Goal: Task Accomplishment & Management: Complete application form

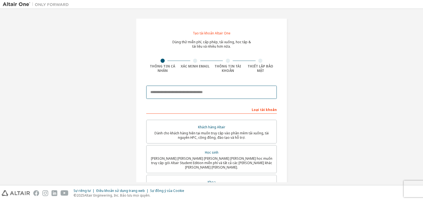
click at [231, 88] on input "email" at bounding box center [211, 92] width 130 height 13
type input "*"
type input "**********"
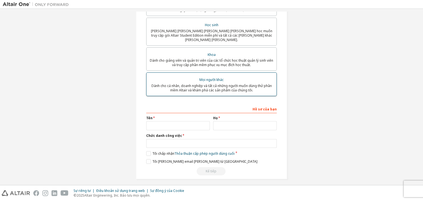
scroll to position [72, 0]
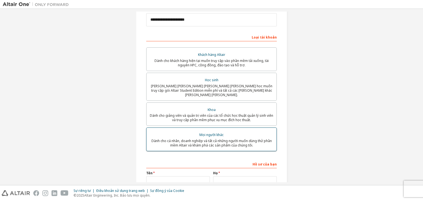
click at [198, 85] on font "[PERSON_NAME] [PERSON_NAME] [PERSON_NAME] [PERSON_NAME] học muốn truy cập gói A…" at bounding box center [211, 90] width 121 height 13
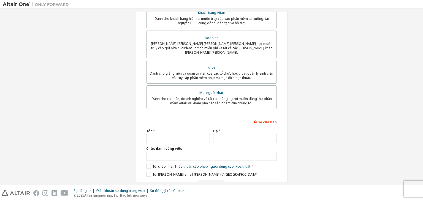
scroll to position [133, 0]
click at [168, 138] on input "text" at bounding box center [178, 138] width 64 height 9
type input "*"
type input "****"
click at [218, 134] on input "text" at bounding box center [245, 138] width 64 height 9
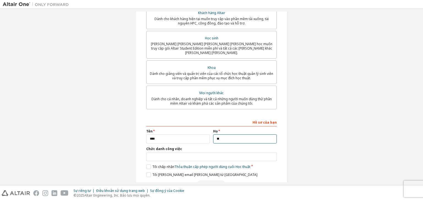
type input "*"
type input "******"
click at [196, 154] on input "text" at bounding box center [211, 156] width 130 height 9
type input "*"
type input "*******"
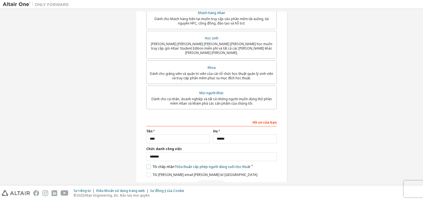
click at [146, 164] on label "Tôi chấp nhận Thỏa thuận cấp phép người dùng cuối Học thuật" at bounding box center [198, 166] width 104 height 5
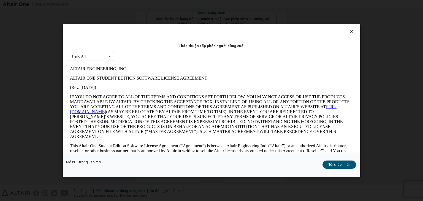
scroll to position [0, 0]
click at [96, 54] on div "Tiếng Anh Tiếng Anh" at bounding box center [91, 56] width 46 height 9
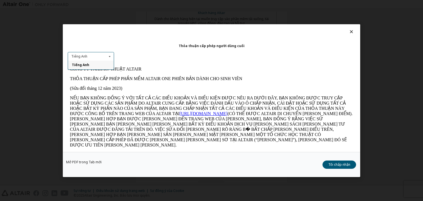
click at [154, 49] on div "Thỏa thuận cấp phép người dùng cuối Tiếng Anh Tiếng Anh" at bounding box center [211, 88] width 297 height 128
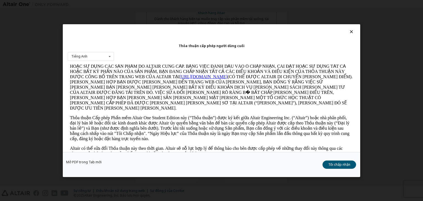
scroll to position [37, 0]
click at [336, 167] on button "Tôi chấp nhận" at bounding box center [339, 164] width 34 height 8
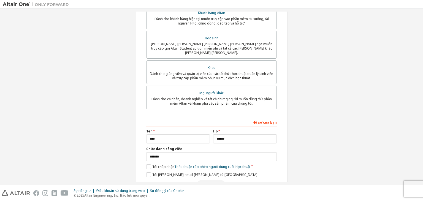
scroll to position [146, 0]
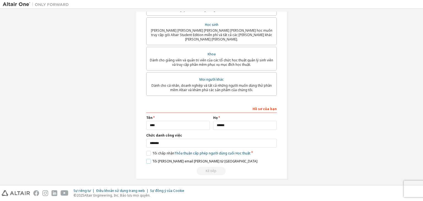
click at [156, 159] on font "Tôi [PERSON_NAME] email [PERSON_NAME] từ [GEOGRAPHIC_DATA]" at bounding box center [204, 161] width 105 height 5
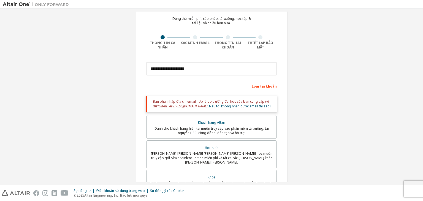
scroll to position [23, 0]
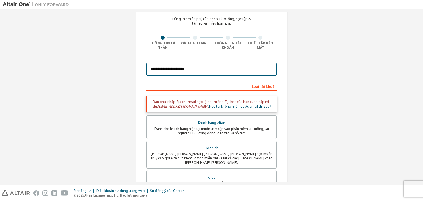
click at [198, 71] on input "**********" at bounding box center [211, 68] width 130 height 13
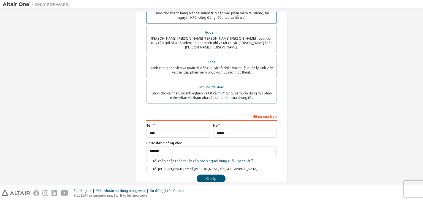
scroll to position [127, 0]
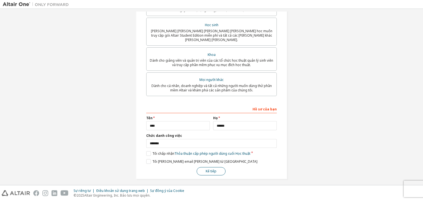
type input "**********"
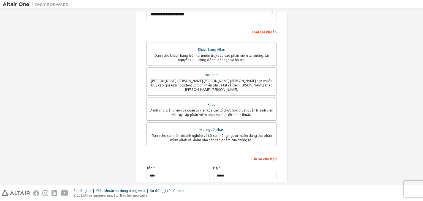
click at [209, 167] on div "Tên ****" at bounding box center [177, 173] width 67 height 14
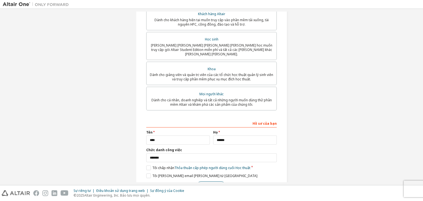
scroll to position [127, 0]
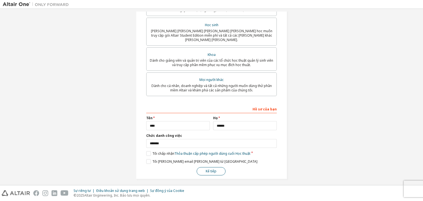
click at [209, 169] on font "Kế tiếp" at bounding box center [211, 171] width 11 height 5
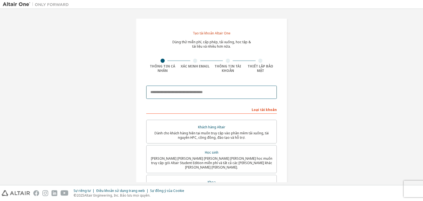
click at [216, 88] on input "email" at bounding box center [211, 92] width 130 height 13
click at [245, 92] on input "email" at bounding box center [211, 92] width 130 height 13
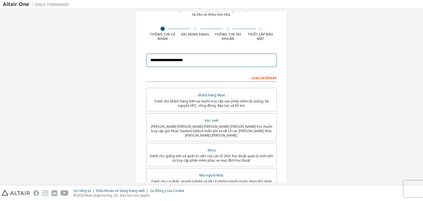
scroll to position [35, 0]
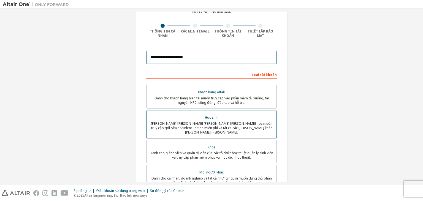
type input "**********"
click at [241, 126] on font "[PERSON_NAME] [PERSON_NAME] [PERSON_NAME] [PERSON_NAME] học muốn truy cập gói A…" at bounding box center [211, 127] width 121 height 13
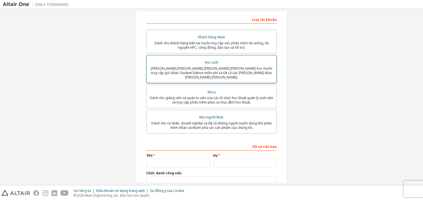
scroll to position [90, 0]
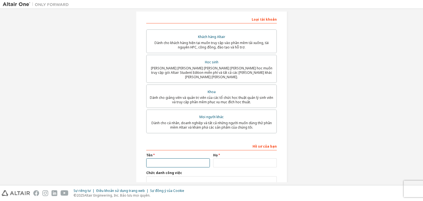
click at [162, 163] on input "text" at bounding box center [178, 162] width 64 height 9
click at [227, 158] on input "text" at bounding box center [245, 162] width 64 height 9
click at [195, 158] on input "text" at bounding box center [178, 162] width 64 height 9
type input "****"
click at [229, 158] on input "text" at bounding box center [245, 162] width 64 height 9
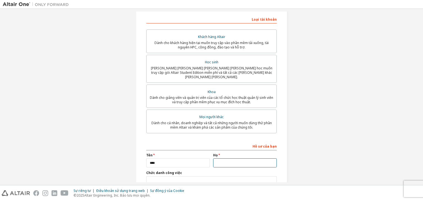
type input "******"
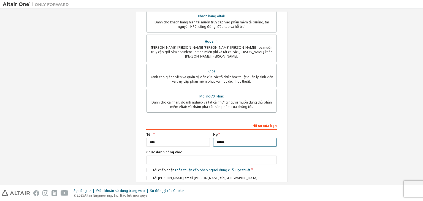
scroll to position [111, 0]
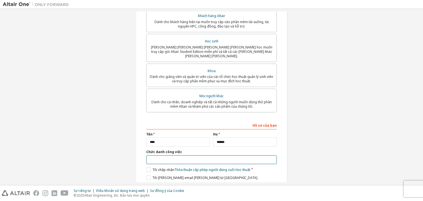
click at [239, 157] on input "text" at bounding box center [211, 159] width 130 height 9
type input "*******"
drag, startPoint x: 149, startPoint y: 166, endPoint x: 147, endPoint y: 172, distance: 5.5
click at [147, 172] on div "**********" at bounding box center [211, 155] width 130 height 71
click at [147, 175] on label "Tôi [PERSON_NAME] email [PERSON_NAME] từ [GEOGRAPHIC_DATA]" at bounding box center [201, 177] width 111 height 5
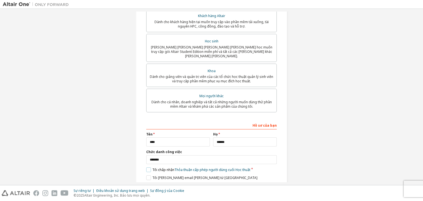
click at [147, 168] on label "Tôi chấp nhận Thỏa thuận cấp phép người dùng cuối Học thuật" at bounding box center [198, 169] width 104 height 5
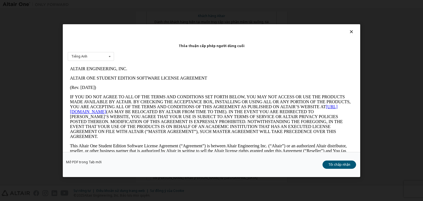
scroll to position [0, 0]
click at [330, 167] on button "Tôi chấp nhận" at bounding box center [339, 164] width 34 height 8
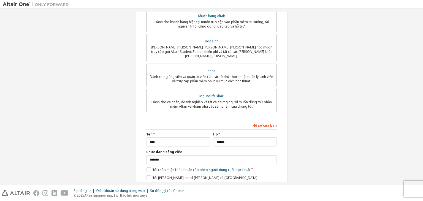
scroll to position [127, 0]
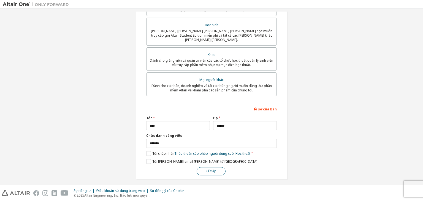
click at [210, 167] on button "Kế tiếp" at bounding box center [210, 171] width 29 height 8
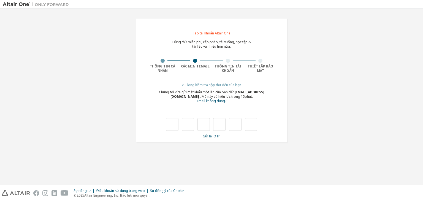
type input "*"
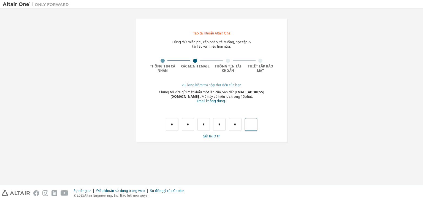
type input "*"
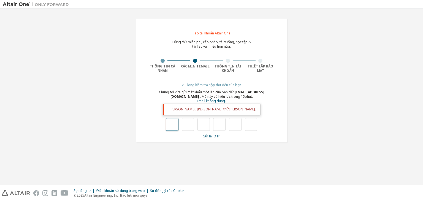
click at [174, 129] on input "text" at bounding box center [172, 124] width 12 height 13
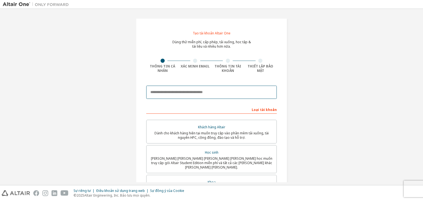
click at [161, 88] on input "email" at bounding box center [211, 92] width 130 height 13
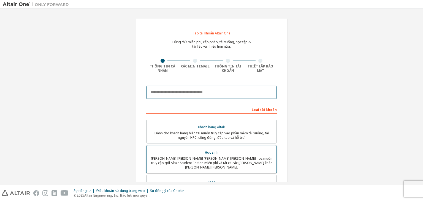
type input "**********"
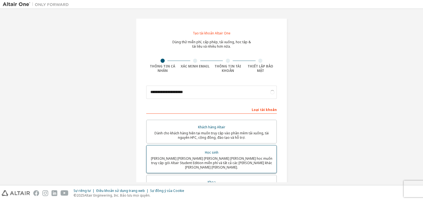
click at [218, 155] on div "Học sinh" at bounding box center [211, 153] width 123 height 8
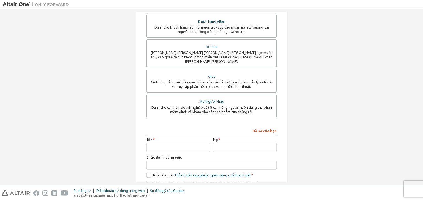
scroll to position [114, 0]
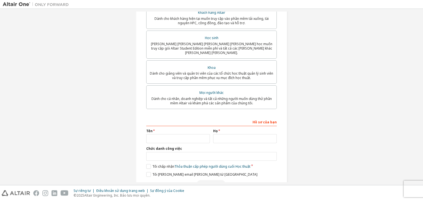
click at [182, 140] on div "**********" at bounding box center [211, 152] width 130 height 71
click at [185, 138] on input "text" at bounding box center [178, 138] width 64 height 9
type input "****"
click at [224, 139] on input "text" at bounding box center [245, 138] width 64 height 9
type input "******"
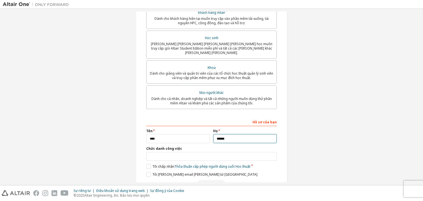
scroll to position [127, 0]
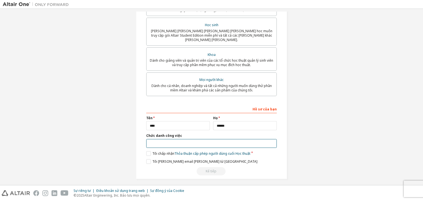
click at [232, 141] on input "text" at bounding box center [211, 143] width 130 height 9
type input "*******"
click at [152, 151] on font "Tôi chấp nhận" at bounding box center [163, 153] width 22 height 5
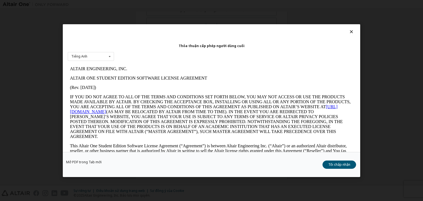
scroll to position [0, 0]
click at [327, 166] on button "Tôi chấp nhận" at bounding box center [339, 164] width 34 height 8
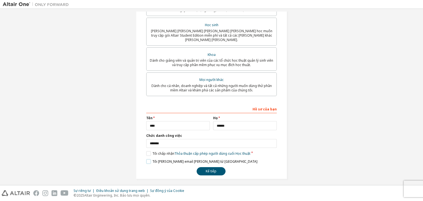
click at [150, 159] on label "Tôi [PERSON_NAME] email [PERSON_NAME] từ [GEOGRAPHIC_DATA]" at bounding box center [201, 161] width 111 height 5
click at [207, 169] on font "Kế tiếp" at bounding box center [211, 171] width 11 height 5
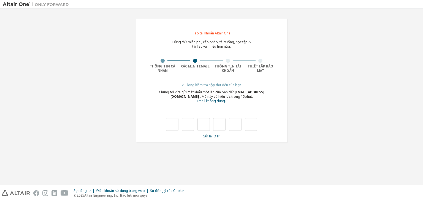
type input "*"
click at [188, 126] on input "*" at bounding box center [188, 124] width 12 height 13
click at [188, 126] on input "text" at bounding box center [188, 124] width 12 height 13
type input "*"
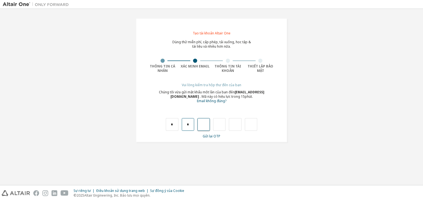
type input "*"
click at [206, 125] on input "*" at bounding box center [203, 124] width 12 height 13
type input "*"
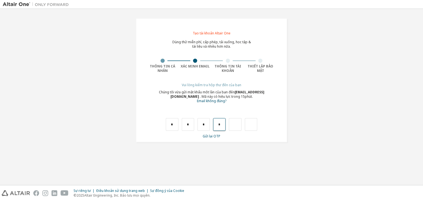
click at [224, 125] on input "*" at bounding box center [219, 124] width 12 height 13
type input "*"
click at [224, 125] on input "*" at bounding box center [219, 124] width 12 height 13
click at [224, 125] on input "text" at bounding box center [219, 124] width 12 height 13
type input "*"
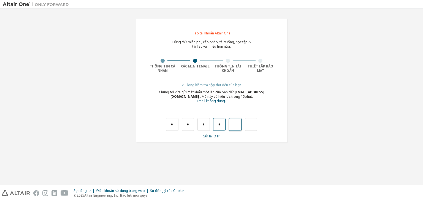
type input "*"
click at [233, 124] on input "*" at bounding box center [235, 124] width 12 height 13
type input "*"
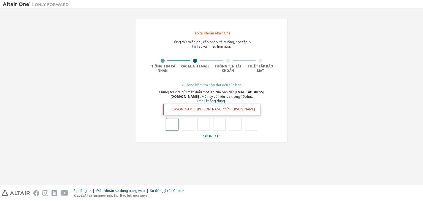
click at [176, 122] on input "text" at bounding box center [172, 124] width 12 height 13
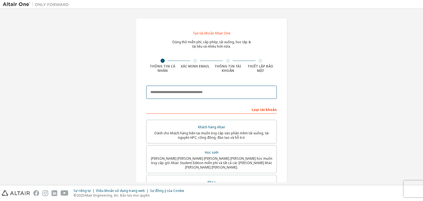
click at [155, 86] on input "email" at bounding box center [211, 92] width 130 height 13
type input "**********"
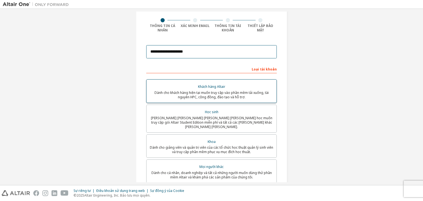
scroll to position [40, 0]
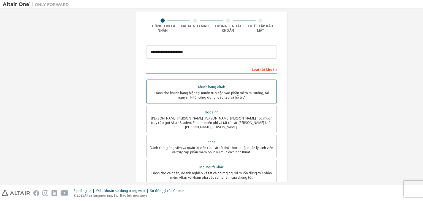
click at [184, 127] on label "Học sinh Dành cho sinh viên hiện đang theo học muốn truy cập gói Altair Student…" at bounding box center [211, 119] width 130 height 28
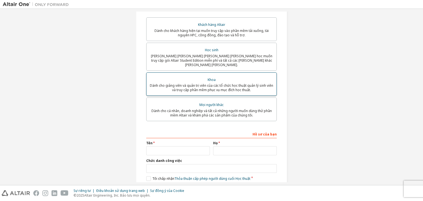
scroll to position [102, 0]
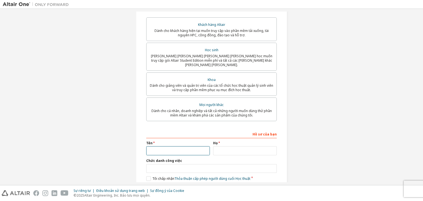
click at [183, 146] on input "text" at bounding box center [178, 150] width 64 height 9
type input "****"
click at [228, 149] on input "text" at bounding box center [245, 150] width 64 height 9
type input "******"
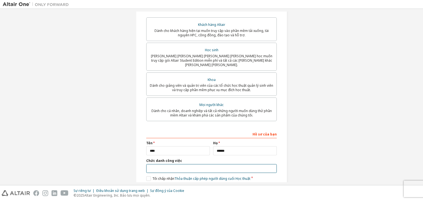
click at [188, 166] on input "text" at bounding box center [211, 168] width 130 height 9
type input "*******"
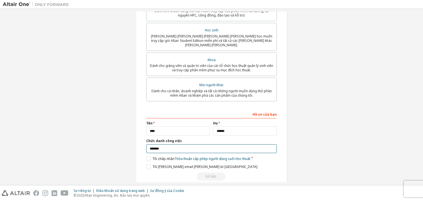
scroll to position [123, 0]
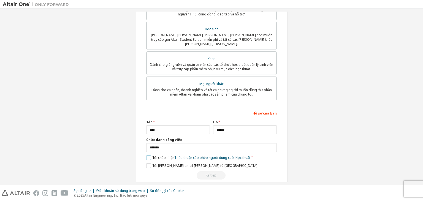
click at [146, 155] on label "Tôi chấp nhận Thỏa thuận cấp phép người dùng cuối Học thuật" at bounding box center [198, 157] width 104 height 5
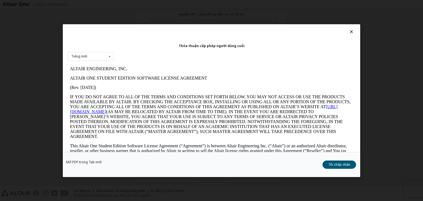
scroll to position [0, 0]
click at [336, 164] on font "Tôi chấp nhận" at bounding box center [339, 164] width 22 height 5
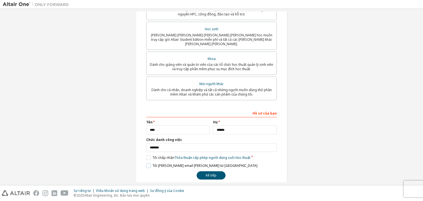
click at [154, 164] on label "Tôi [PERSON_NAME] email [PERSON_NAME] từ [GEOGRAPHIC_DATA]" at bounding box center [201, 165] width 111 height 5
click at [210, 173] on font "Kế tiếp" at bounding box center [211, 175] width 11 height 5
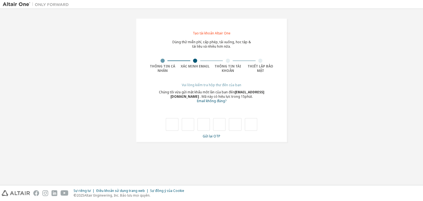
type input "*"
click at [186, 120] on input "*" at bounding box center [188, 124] width 12 height 13
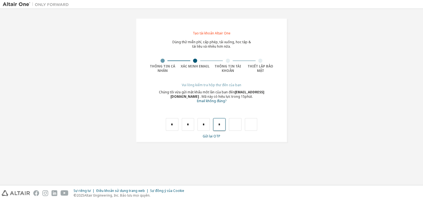
click at [218, 121] on input "*" at bounding box center [219, 124] width 12 height 13
click at [222, 125] on input "*" at bounding box center [219, 124] width 12 height 13
click at [189, 124] on input "*" at bounding box center [188, 124] width 12 height 13
type input "*"
click at [189, 124] on input "*" at bounding box center [188, 124] width 12 height 13
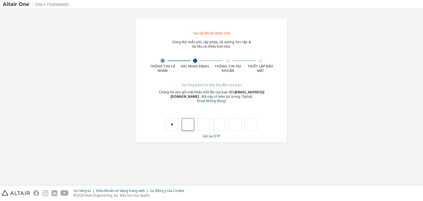
click at [189, 124] on input "text" at bounding box center [188, 124] width 12 height 13
type input "*"
click at [204, 125] on input "*" at bounding box center [203, 124] width 12 height 13
type input "*"
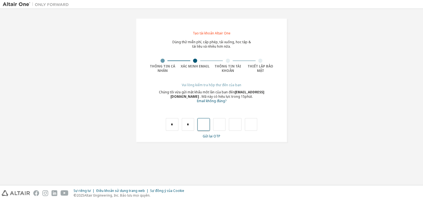
type input "*"
click at [217, 124] on input "*" at bounding box center [219, 124] width 12 height 13
click at [220, 124] on input "*" at bounding box center [219, 124] width 12 height 13
type input "*"
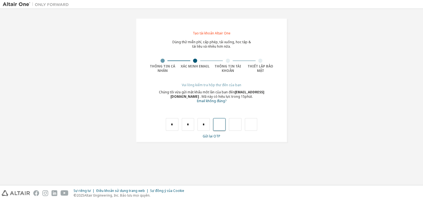
type input "*"
click at [234, 123] on input "*" at bounding box center [235, 124] width 12 height 13
click at [235, 126] on input "*" at bounding box center [235, 124] width 12 height 13
type input "*"
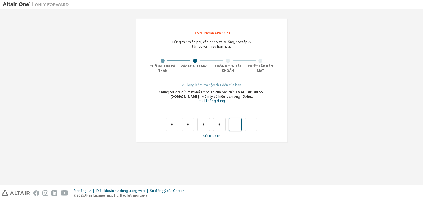
type input "*"
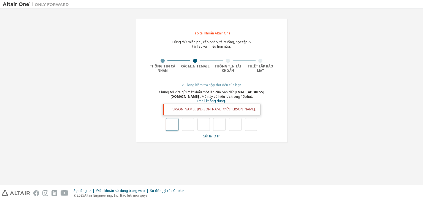
click at [171, 124] on input "text" at bounding box center [172, 124] width 12 height 13
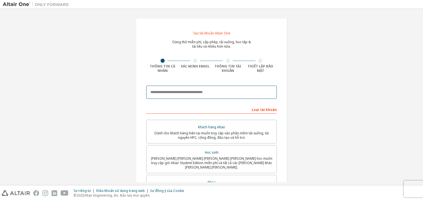
click at [214, 90] on input "email" at bounding box center [211, 92] width 130 height 13
type input "**********"
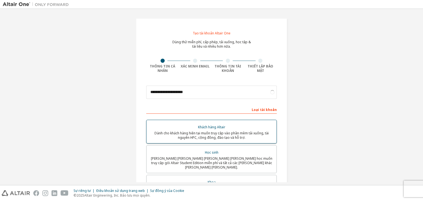
click at [201, 130] on div "Khách hàng Altair" at bounding box center [211, 127] width 123 height 8
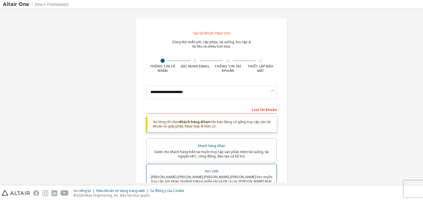
click at [205, 172] on font "Học sinh" at bounding box center [211, 171] width 13 height 5
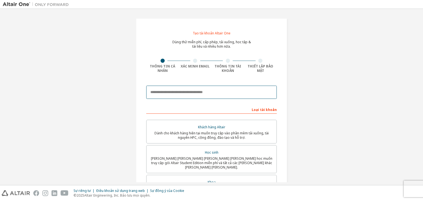
click at [236, 90] on input "email" at bounding box center [211, 92] width 130 height 13
type input "**********"
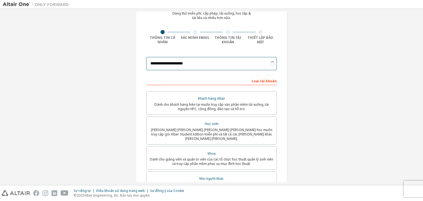
scroll to position [29, 0]
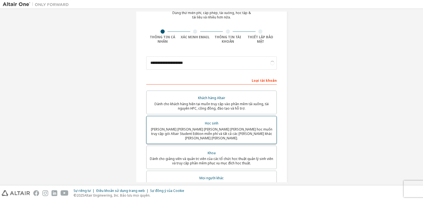
click at [192, 125] on div "Học sinh" at bounding box center [211, 123] width 123 height 8
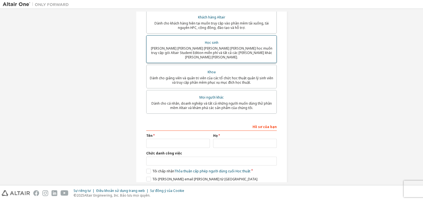
scroll to position [129, 0]
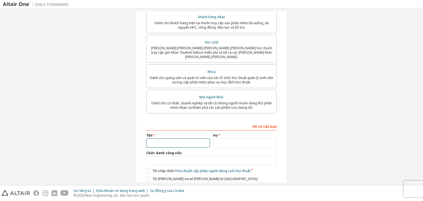
click at [182, 138] on input "text" at bounding box center [178, 142] width 64 height 9
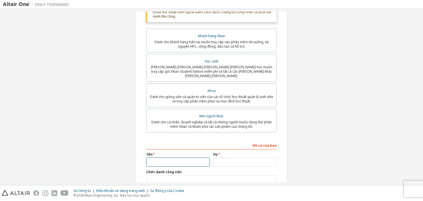
type input "****"
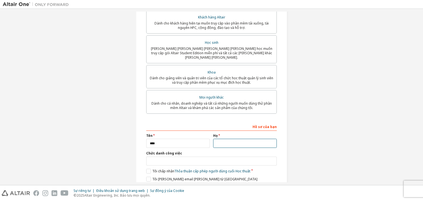
click at [215, 140] on input "text" at bounding box center [245, 143] width 64 height 9
type input "******"
click at [210, 157] on input "text" at bounding box center [211, 161] width 130 height 9
type input "*******"
click at [146, 169] on label "Tôi chấp nhận Thỏa thuận cấp phép người dùng cuối Học thuật" at bounding box center [198, 171] width 104 height 5
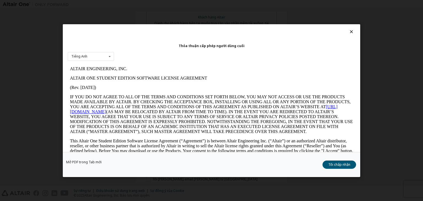
scroll to position [0, 0]
click at [335, 166] on button "Tôi chấp nhận" at bounding box center [339, 164] width 34 height 8
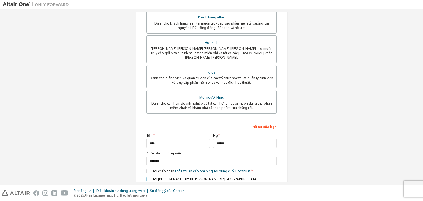
click at [147, 177] on label "Tôi [PERSON_NAME] email [PERSON_NAME] từ [GEOGRAPHIC_DATA]" at bounding box center [201, 179] width 111 height 5
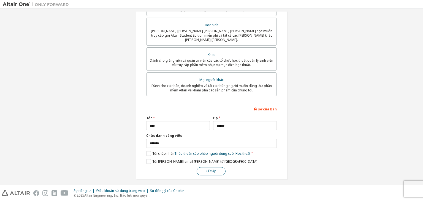
click at [206, 169] on font "Kế tiếp" at bounding box center [211, 171] width 11 height 5
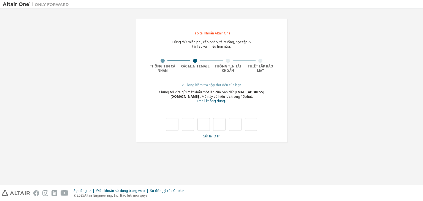
type input "*"
drag, startPoint x: 204, startPoint y: 183, endPoint x: 189, endPoint y: 127, distance: 57.6
click at [189, 127] on input "*" at bounding box center [188, 124] width 12 height 13
type input "*"
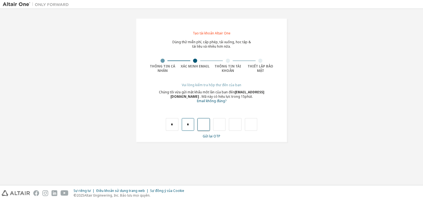
type input "*"
click at [221, 125] on input "*" at bounding box center [219, 124] width 12 height 13
type input "*"
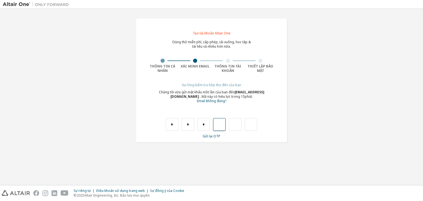
type input "*"
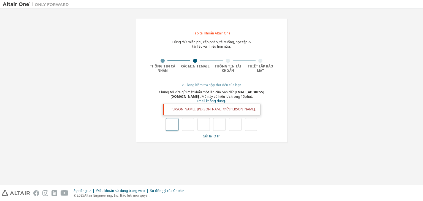
click at [173, 122] on input "text" at bounding box center [172, 124] width 12 height 13
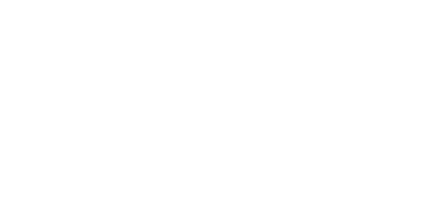
click at [173, 122] on div at bounding box center [211, 100] width 423 height 201
